Goal: Navigation & Orientation: Find specific page/section

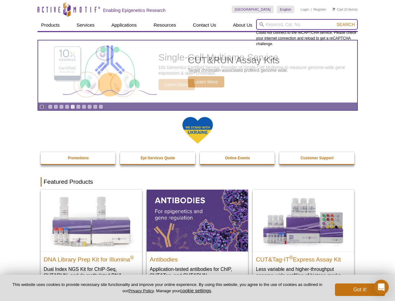
click at [307, 24] on input "search" at bounding box center [307, 24] width 102 height 11
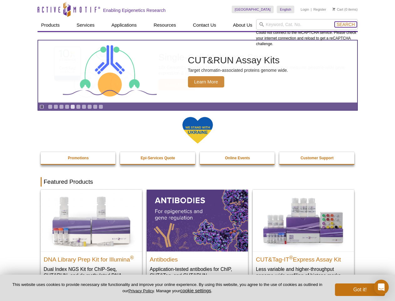
click at [346, 24] on span "Search" at bounding box center [346, 24] width 18 height 5
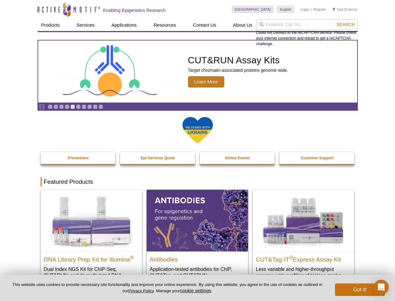
click at [42, 106] on icon "Pause" at bounding box center [42, 107] width 4 height 4
click at [50, 106] on link "Go to slide 1" at bounding box center [50, 106] width 5 height 5
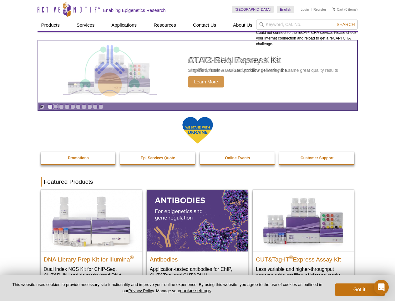
click at [56, 106] on link "Go to slide 2" at bounding box center [56, 106] width 5 height 5
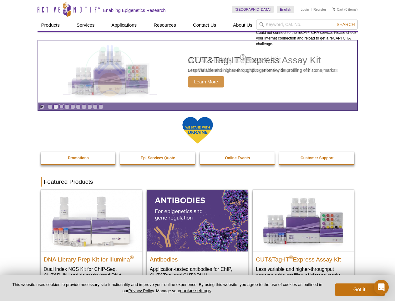
click at [61, 106] on link "Go to slide 3" at bounding box center [61, 106] width 5 height 5
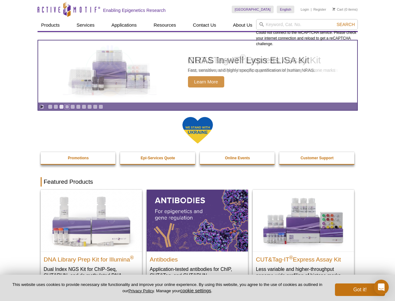
click at [67, 106] on link "Go to slide 4" at bounding box center [67, 106] width 5 height 5
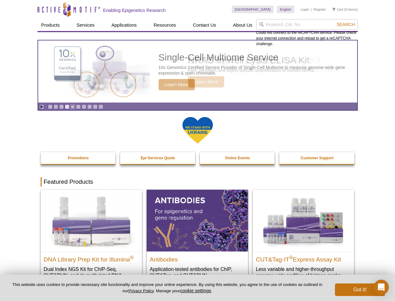
click at [73, 106] on link "Go to slide 5" at bounding box center [72, 106] width 5 height 5
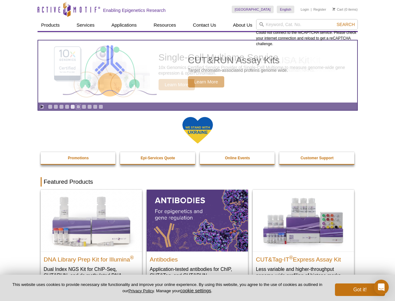
click at [78, 106] on link "Go to slide 6" at bounding box center [78, 106] width 5 height 5
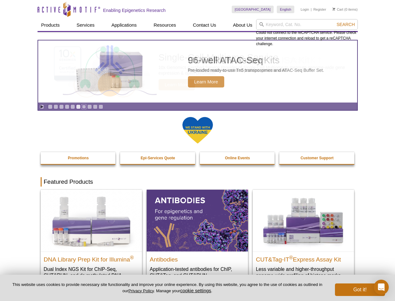
click at [84, 106] on link "Go to slide 7" at bounding box center [84, 106] width 5 height 5
